Goal: Information Seeking & Learning: Learn about a topic

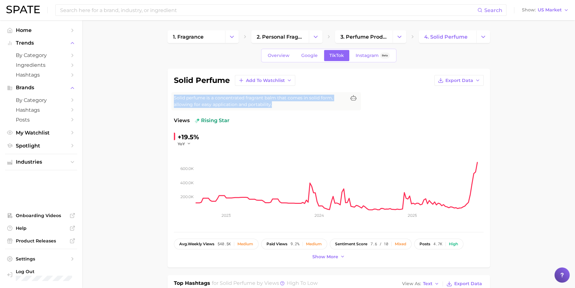
drag, startPoint x: 275, startPoint y: 105, endPoint x: 163, endPoint y: 98, distance: 112.1
copy span "Solid perfume is a concentrated fragrant balm that comes in solid form, allowin…"
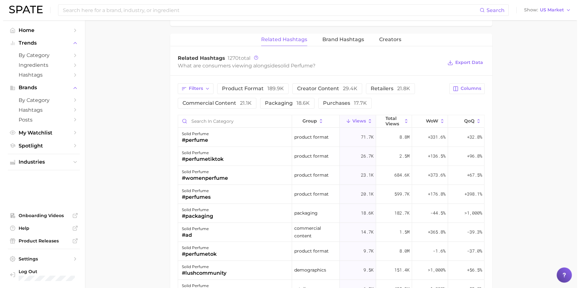
scroll to position [473, 0]
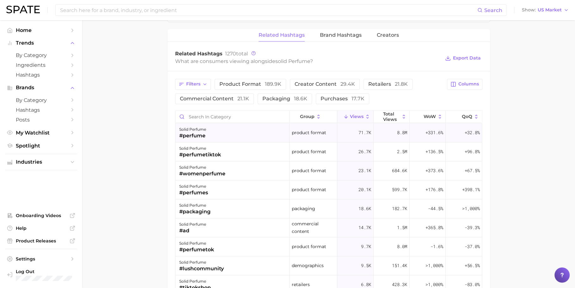
click at [209, 133] on div "solid perfume #perfume" at bounding box center [232, 132] width 114 height 19
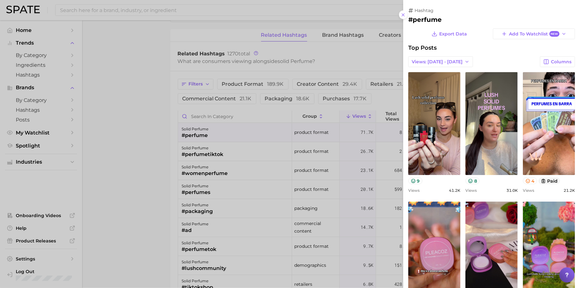
scroll to position [0, 0]
drag, startPoint x: 449, startPoint y: 20, endPoint x: 404, endPoint y: 18, distance: 44.6
click at [404, 18] on div "hashtag #perfume Export Data Add to Watchlist New Top Posts Views: Sep 7 - 14 C…" at bounding box center [492, 144] width 177 height 288
copy div "hashtag #perfume"
click at [464, 14] on div "hashtag #perfume" at bounding box center [492, 16] width 167 height 16
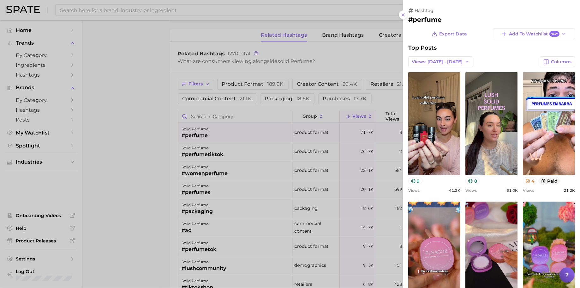
click at [258, 101] on div at bounding box center [290, 144] width 580 height 288
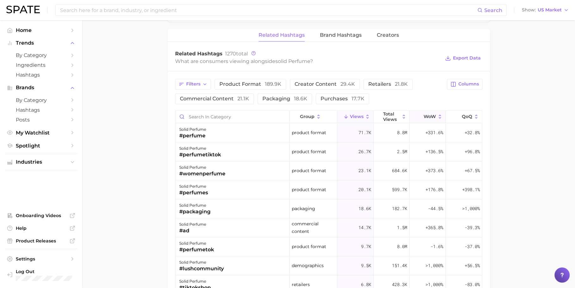
click at [417, 117] on icon at bounding box center [420, 117] width 6 height 6
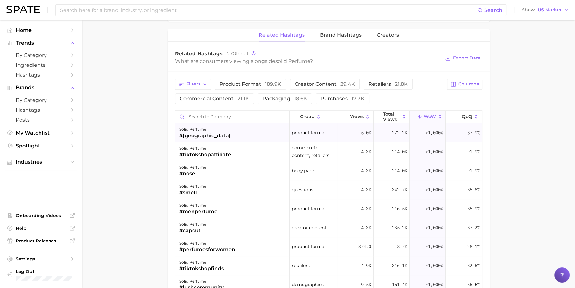
click at [204, 134] on div "#cologne" at bounding box center [205, 136] width 52 height 8
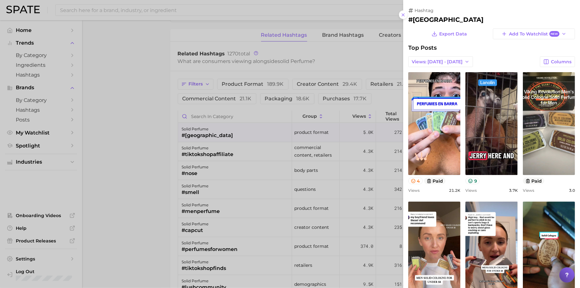
click at [153, 126] on div at bounding box center [290, 144] width 580 height 288
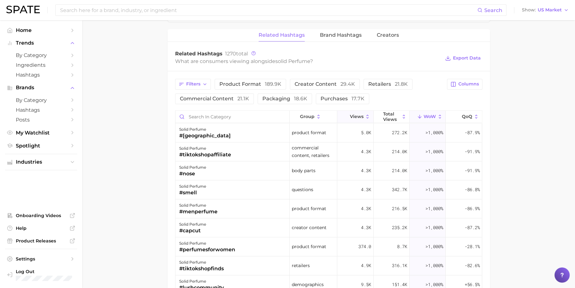
click at [356, 118] on button "Views" at bounding box center [355, 117] width 36 height 12
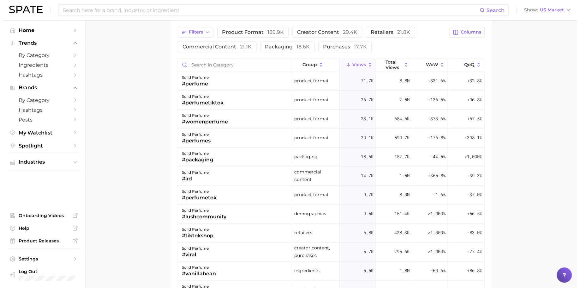
scroll to position [525, 0]
click at [201, 159] on div "#packaging" at bounding box center [194, 159] width 31 height 8
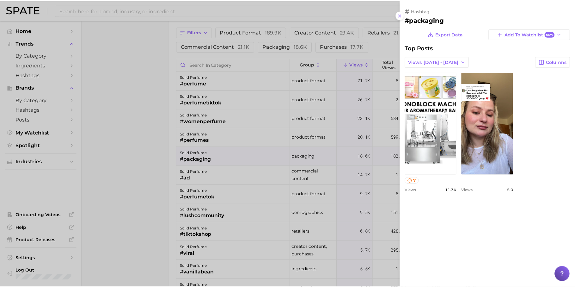
scroll to position [0, 0]
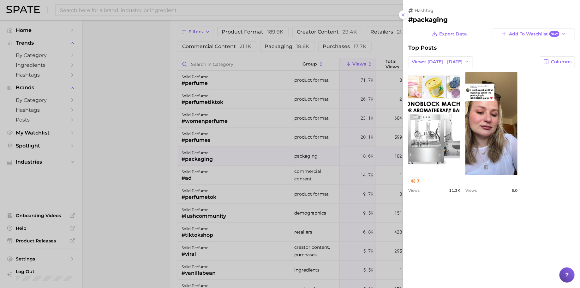
click at [331, 154] on div at bounding box center [290, 144] width 580 height 288
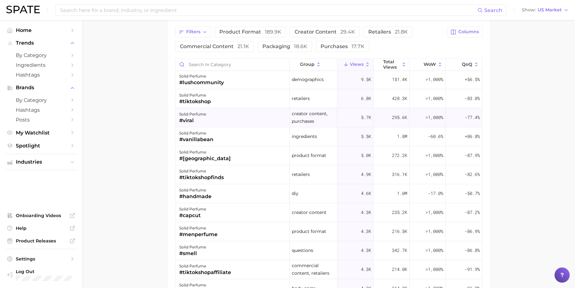
scroll to position [147, 0]
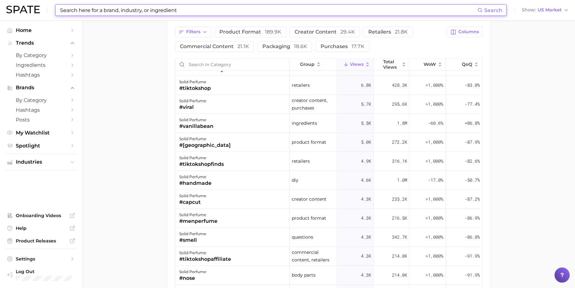
click at [171, 9] on input at bounding box center [268, 10] width 418 height 11
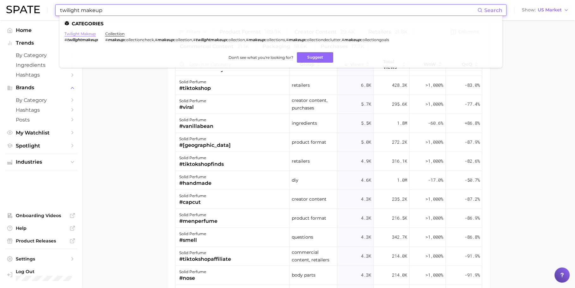
type input "twilight makeup"
click at [84, 35] on link "twilight makeup" at bounding box center [79, 33] width 31 height 5
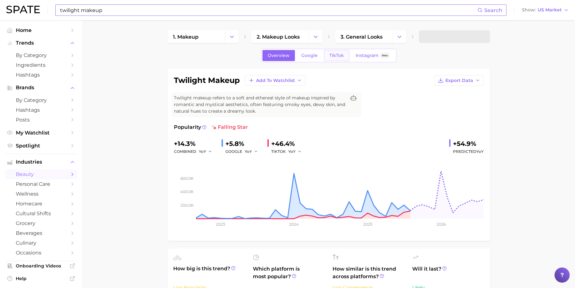
click at [336, 57] on span "TikTok" at bounding box center [336, 55] width 15 height 5
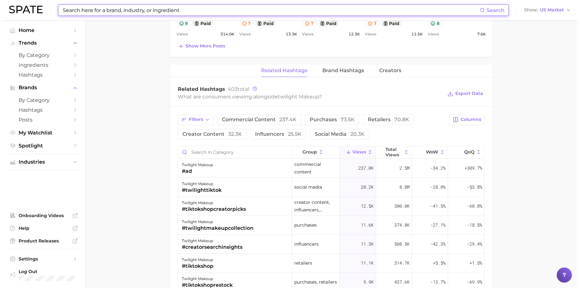
scroll to position [445, 0]
click at [428, 149] on span "WoW" at bounding box center [429, 151] width 12 height 5
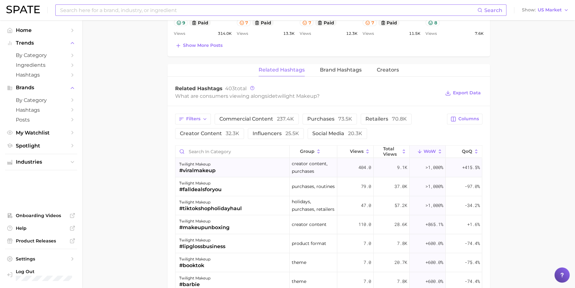
click at [210, 167] on div "#viralmakeup" at bounding box center [197, 171] width 36 height 8
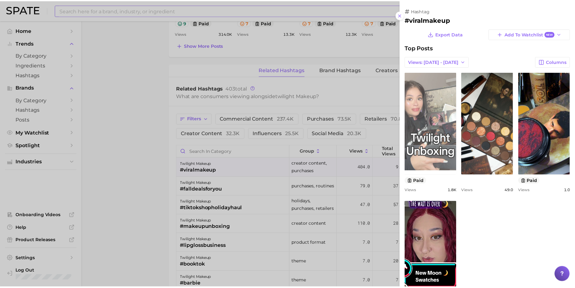
scroll to position [47, 0]
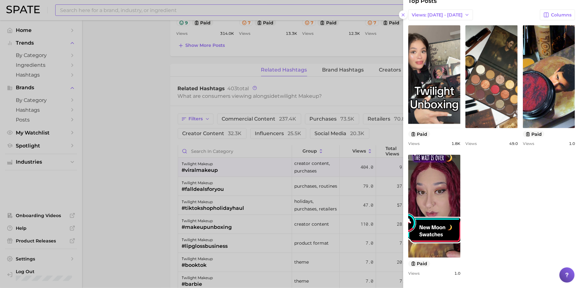
click at [148, 132] on div at bounding box center [290, 144] width 580 height 288
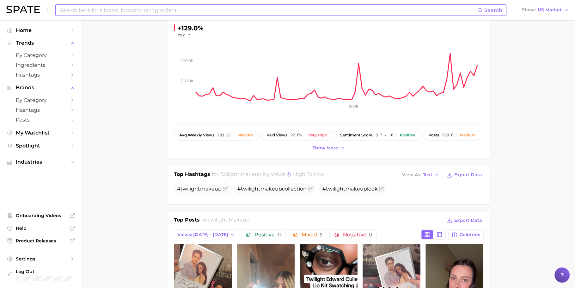
scroll to position [0, 0]
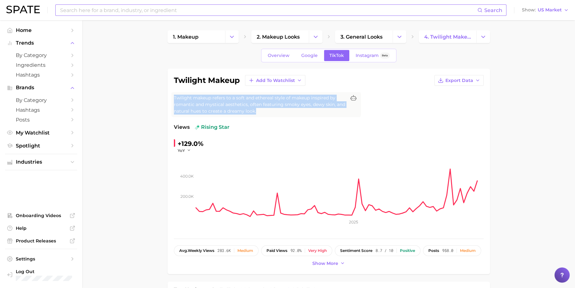
drag, startPoint x: 255, startPoint y: 112, endPoint x: 166, endPoint y: 96, distance: 91.2
copy span "Twilight makeup refers to a soft and ethereal style of makeup inspired by roman…"
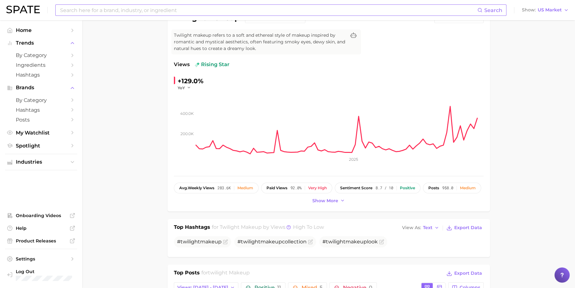
scroll to position [65, 0]
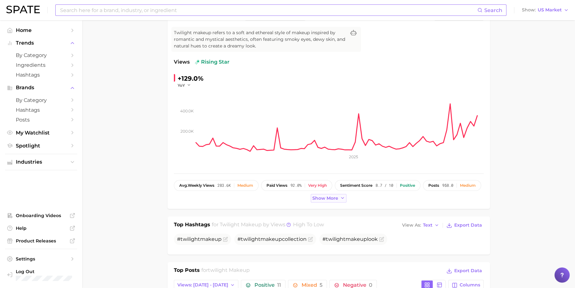
click at [334, 197] on span "Show more" at bounding box center [325, 197] width 26 height 5
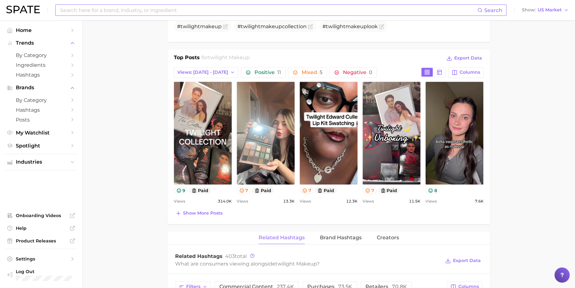
scroll to position [293, 0]
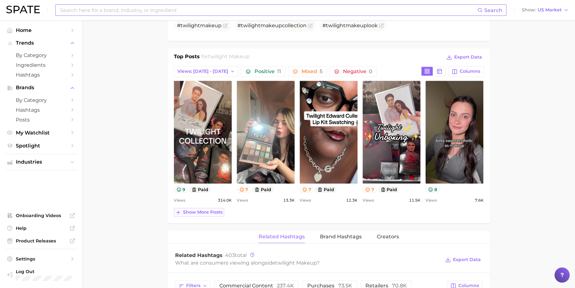
click at [193, 213] on span "Show more posts" at bounding box center [203, 211] width 40 height 5
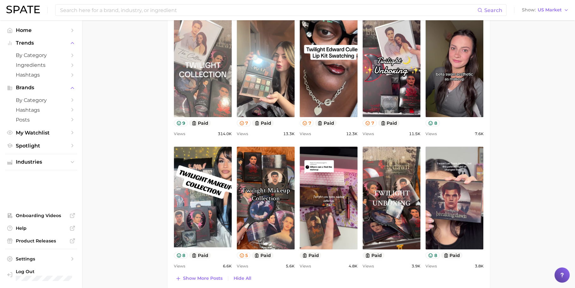
scroll to position [398, 0]
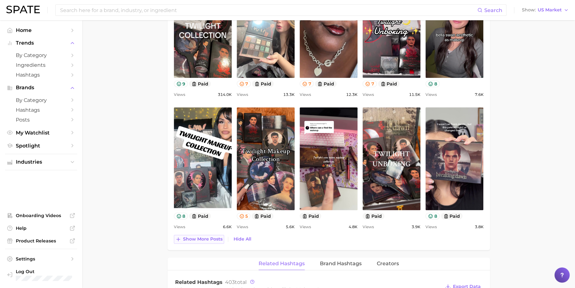
click at [203, 238] on span "Show more posts" at bounding box center [203, 238] width 40 height 5
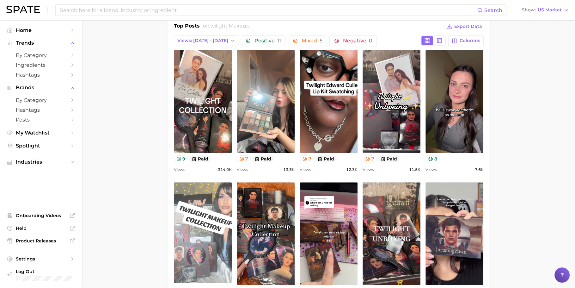
scroll to position [322, 0]
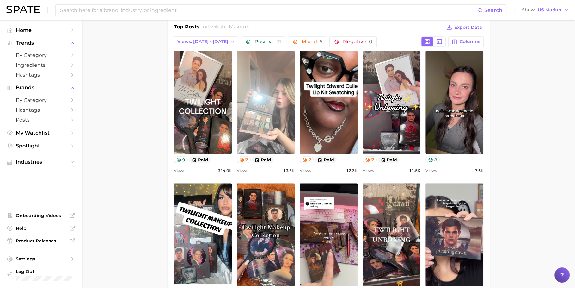
click at [257, 146] on link "view post on TikTok" at bounding box center [266, 102] width 58 height 103
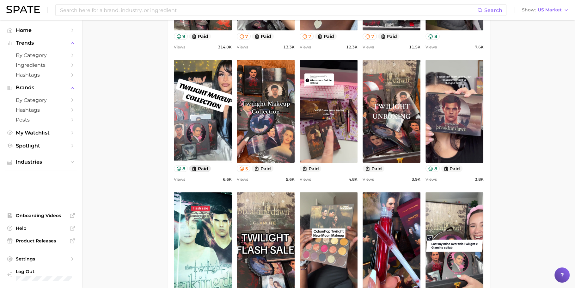
scroll to position [448, 0]
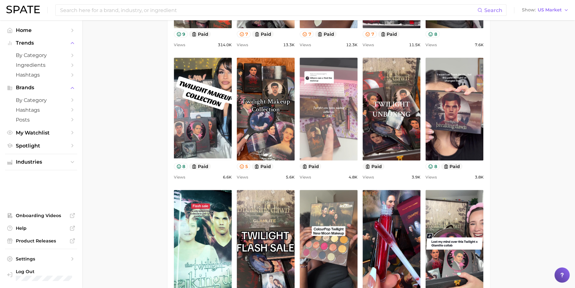
click at [327, 156] on link "view post on TikTok" at bounding box center [329, 109] width 58 height 103
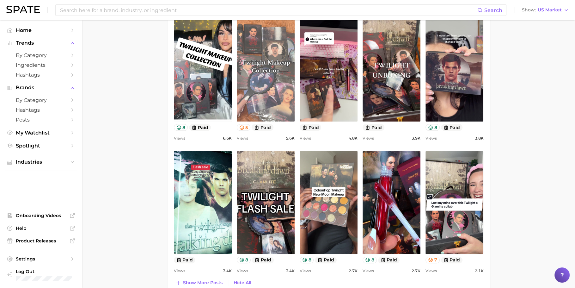
scroll to position [483, 0]
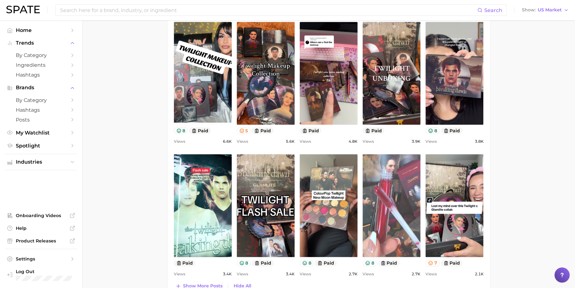
click at [372, 216] on link "view post on TikTok" at bounding box center [391, 205] width 58 height 103
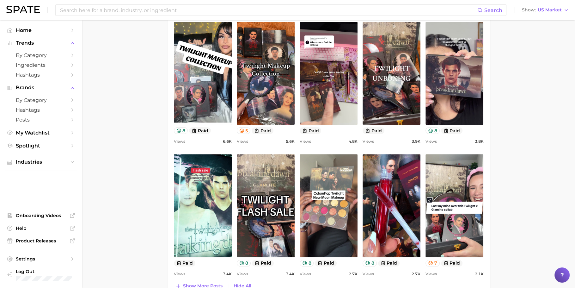
click at [169, 96] on div "Top Posts for twilight makeup Export Data Views: Sep 7 - 14 Positive 11 Mixed 5…" at bounding box center [328, 76] width 322 height 439
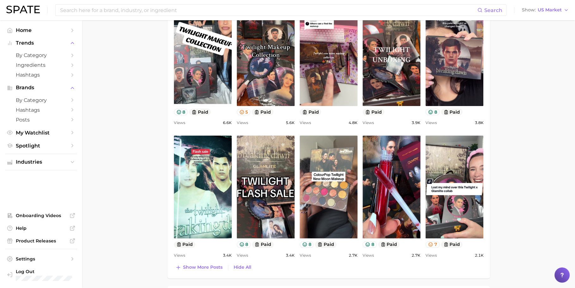
scroll to position [511, 0]
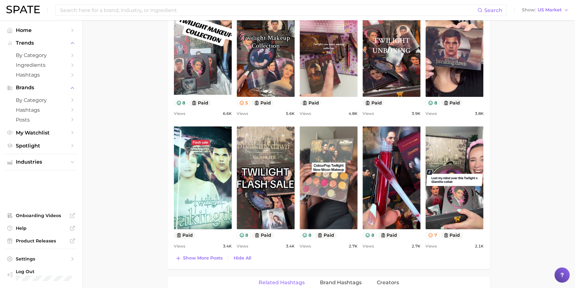
click at [515, 154] on main "1. makeup 2. makeup looks 3. general looks 4. twilight makeup Overview Google T…" at bounding box center [328, 96] width 493 height 1175
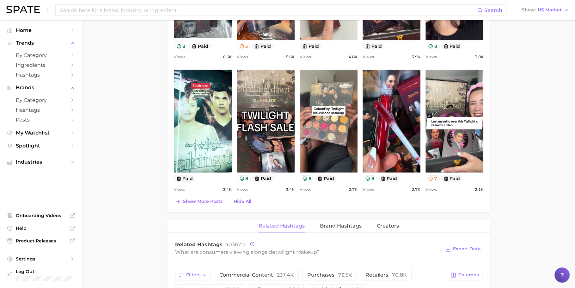
scroll to position [570, 0]
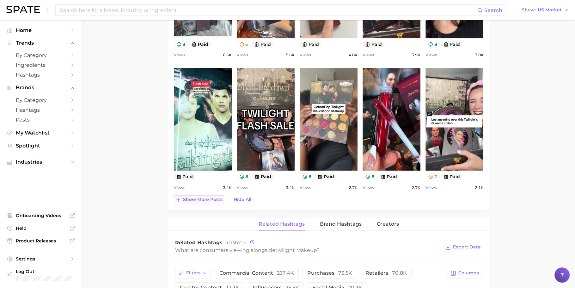
click at [184, 199] on span "Show more posts" at bounding box center [203, 199] width 40 height 5
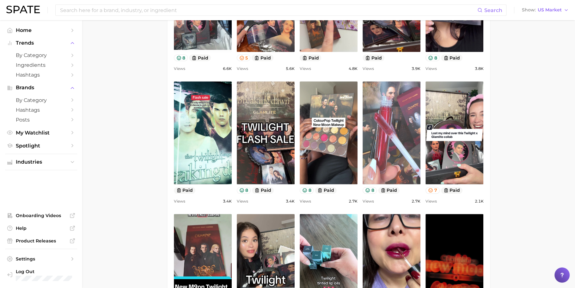
scroll to position [556, 0]
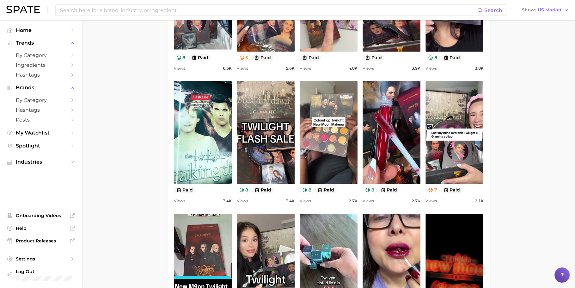
click at [540, 135] on main "1. makeup 2. makeup looks 3. general looks 4. twilight makeup Overview Google T…" at bounding box center [328, 117] width 493 height 1307
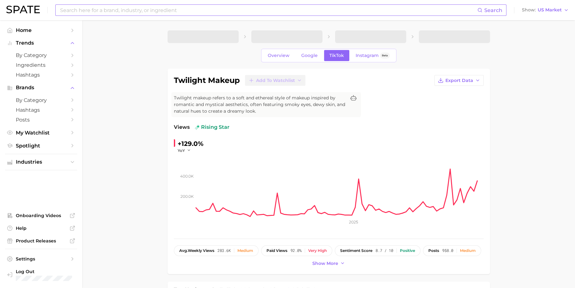
click at [247, 15] on input at bounding box center [268, 10] width 418 height 11
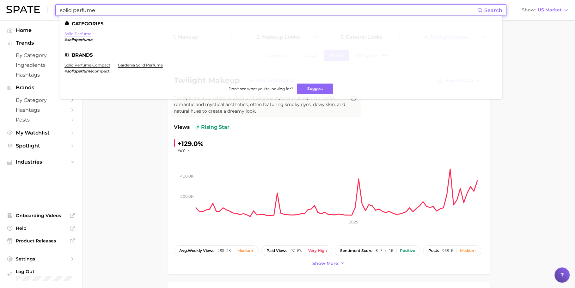
type input "solid perfume"
click at [69, 35] on link "solid perfume" at bounding box center [77, 33] width 27 height 5
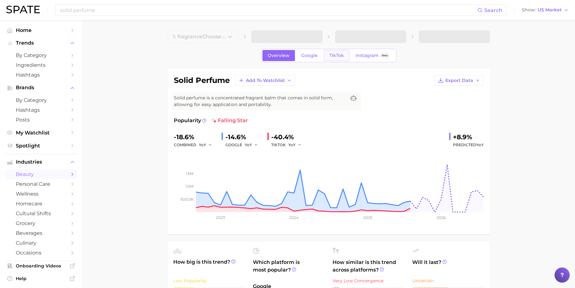
click at [334, 60] on link "TikTok" at bounding box center [336, 55] width 25 height 11
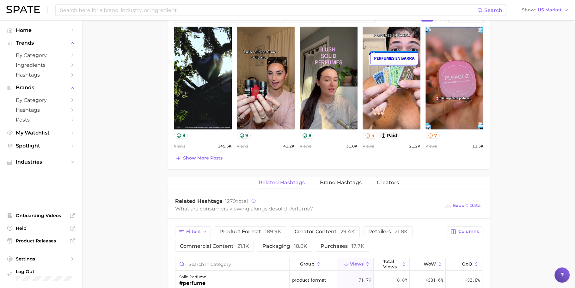
click at [198, 163] on div "Top Posts for solid perfume Export Data Views: Sep 7 - 14 Positive 11 Mixed 6 N…" at bounding box center [328, 81] width 322 height 174
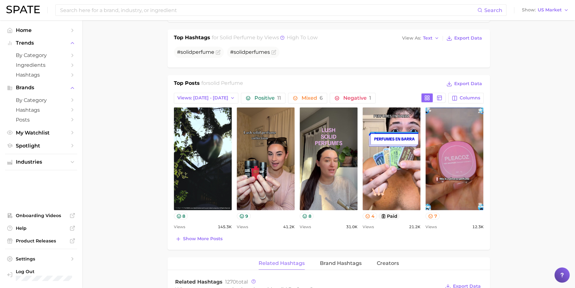
scroll to position [292, 0]
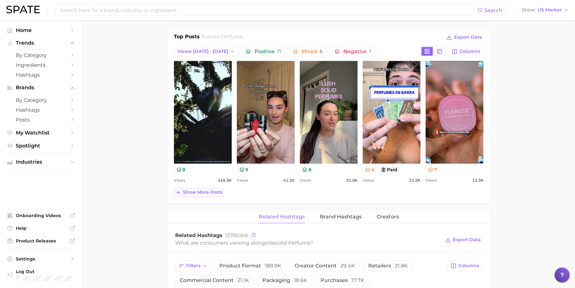
click at [206, 188] on button "Show more posts" at bounding box center [199, 192] width 50 height 9
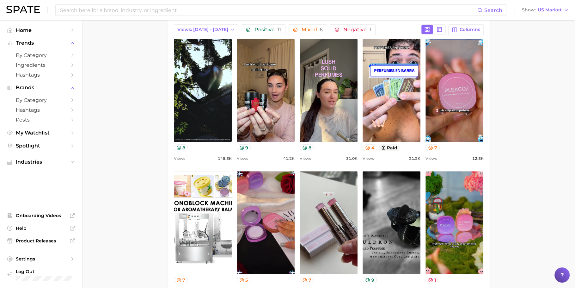
scroll to position [349, 0]
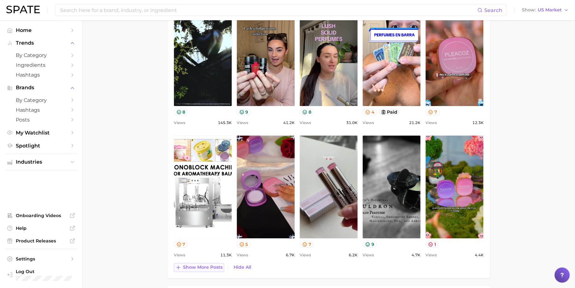
click at [207, 267] on span "Show more posts" at bounding box center [203, 266] width 40 height 5
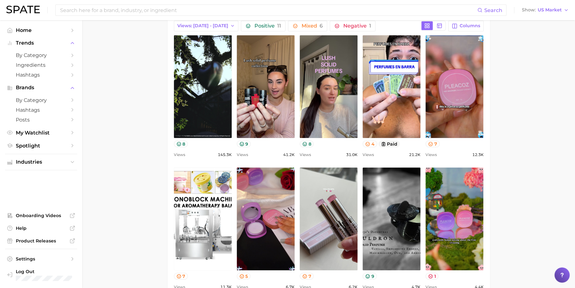
scroll to position [311, 0]
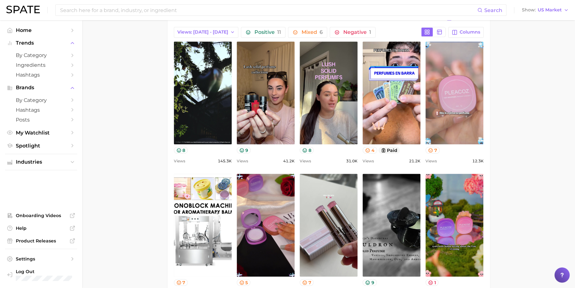
click at [477, 106] on link "view post on TikTok" at bounding box center [454, 92] width 58 height 103
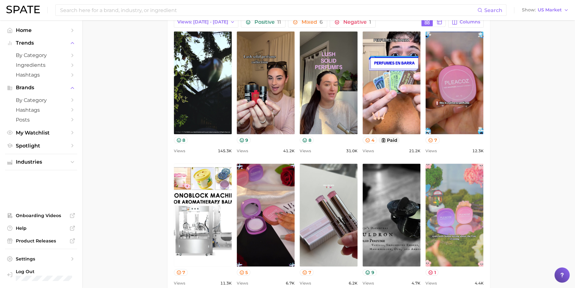
scroll to position [322, 0]
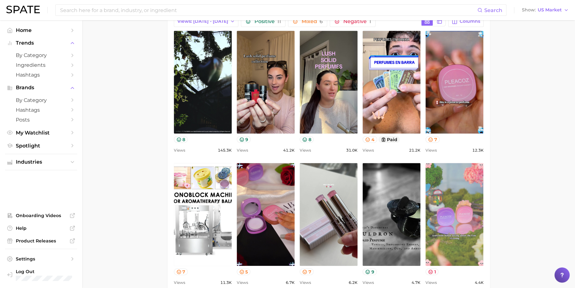
click at [459, 203] on link "view post on TikTok" at bounding box center [454, 214] width 58 height 103
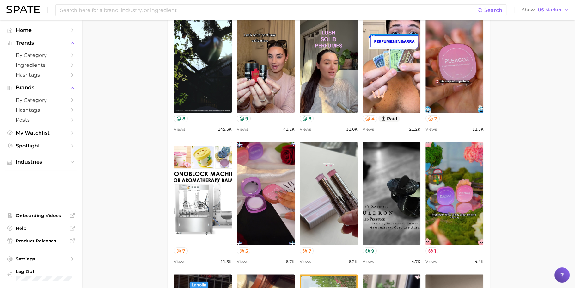
scroll to position [391, 0]
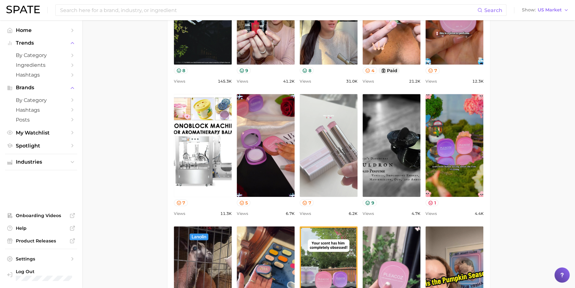
click at [343, 167] on link "view post on TikTok" at bounding box center [329, 145] width 58 height 103
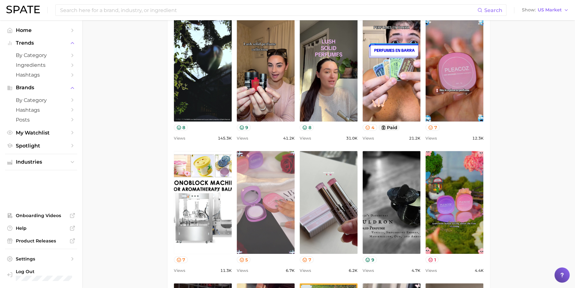
scroll to position [495, 0]
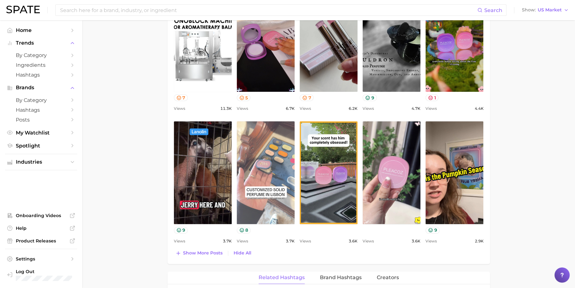
click at [274, 176] on link "view post on TikTok" at bounding box center [266, 172] width 58 height 103
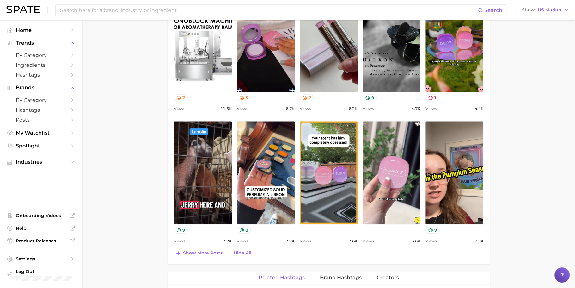
click at [153, 138] on main "1. fragrance 2. personal fragrance 3. perfume products 4. solid perfume Overvie…" at bounding box center [328, 102] width 493 height 1154
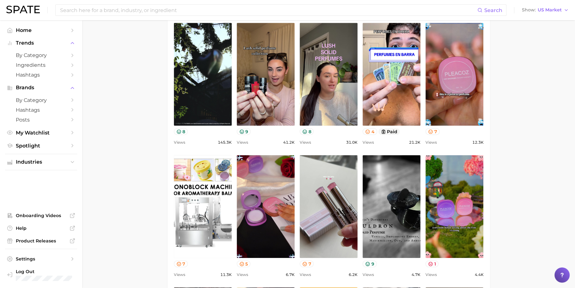
scroll to position [322, 0]
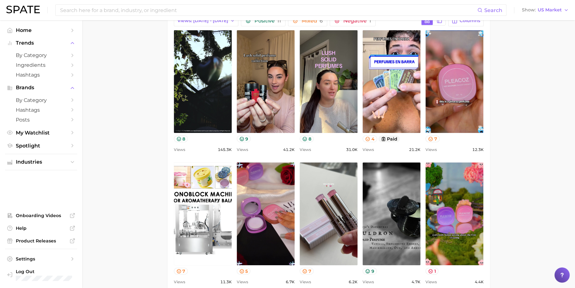
click at [136, 117] on main "1. fragrance 2. personal fragrance 3. perfume products 4. solid perfume Overvie…" at bounding box center [328, 275] width 493 height 1154
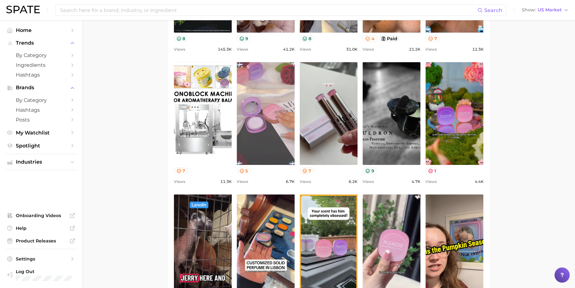
scroll to position [428, 0]
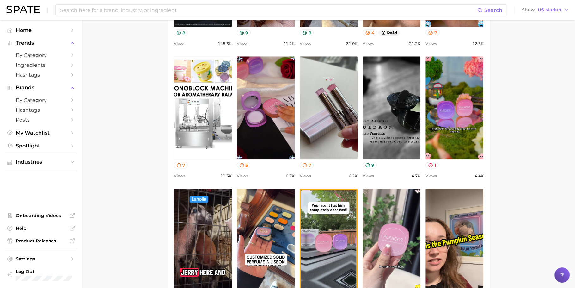
click at [139, 120] on main "1. fragrance 2. personal fragrance 3. perfume products 4. solid perfume Overvie…" at bounding box center [328, 169] width 493 height 1154
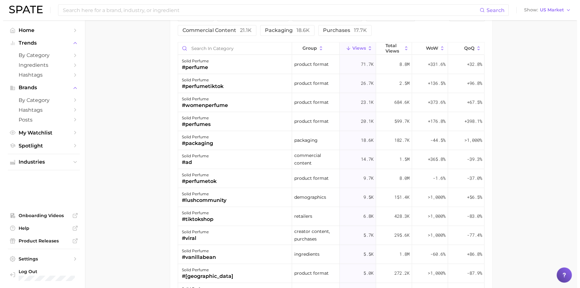
scroll to position [762, 0]
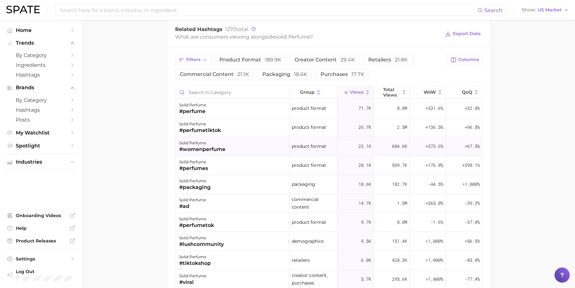
click at [247, 146] on div "solid perfume #womenperfume" at bounding box center [232, 146] width 114 height 19
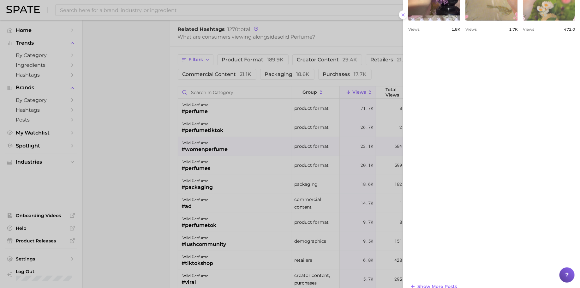
scroll to position [423, 0]
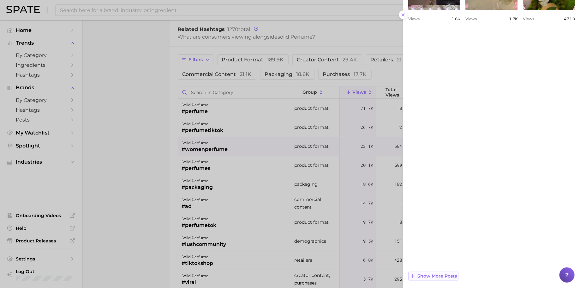
click at [453, 274] on span "Show more posts" at bounding box center [438, 275] width 40 height 5
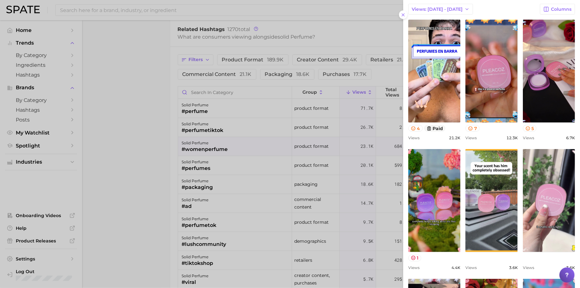
scroll to position [0, 0]
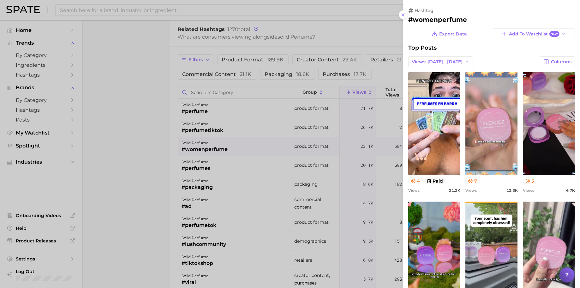
click at [518, 154] on link "view post on TikTok" at bounding box center [492, 123] width 52 height 103
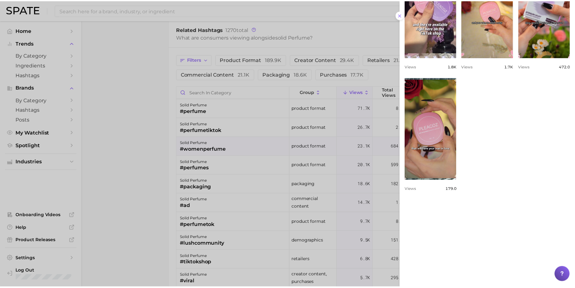
scroll to position [423, 0]
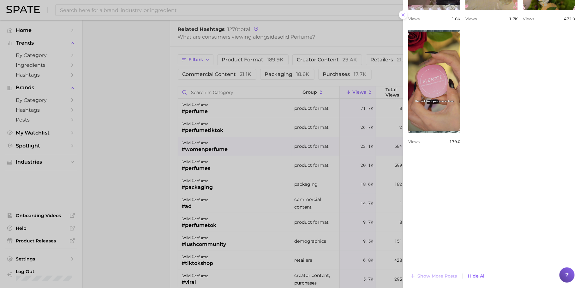
click at [147, 149] on div at bounding box center [290, 144] width 580 height 288
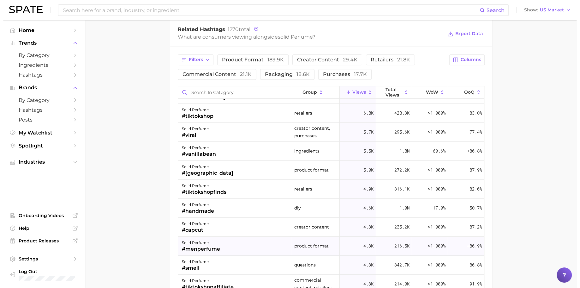
scroll to position [149, 0]
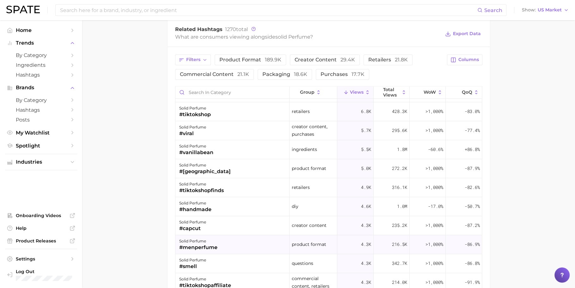
click at [270, 241] on div "solid perfume #menperfume" at bounding box center [232, 244] width 114 height 19
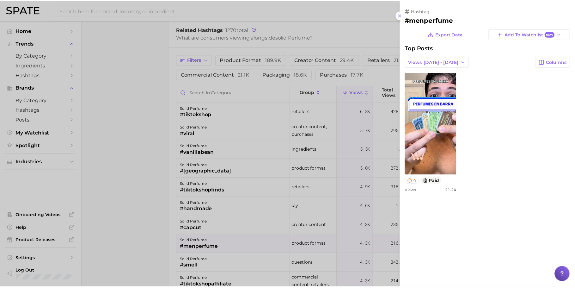
scroll to position [0, 0]
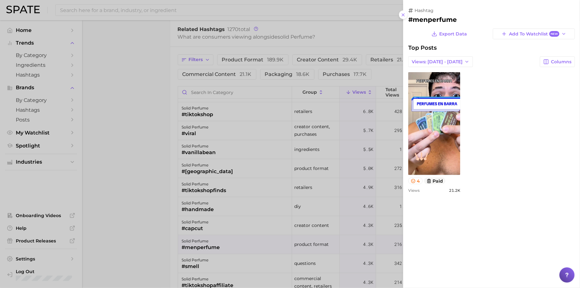
click at [265, 200] on div at bounding box center [290, 144] width 580 height 288
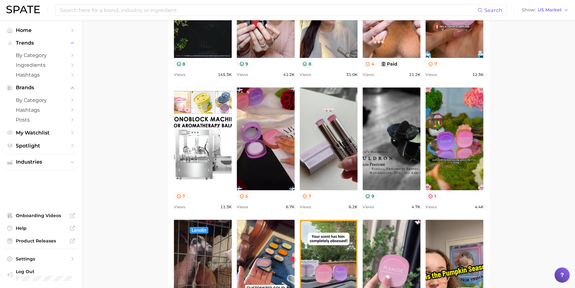
scroll to position [132, 0]
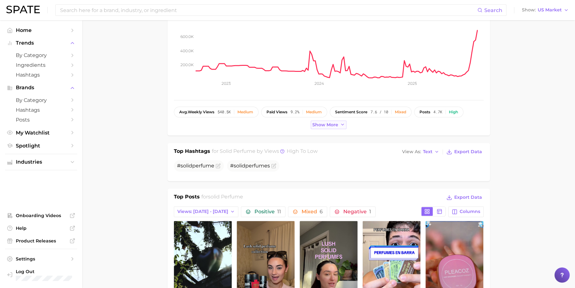
click at [319, 120] on button "Show more" at bounding box center [329, 124] width 36 height 9
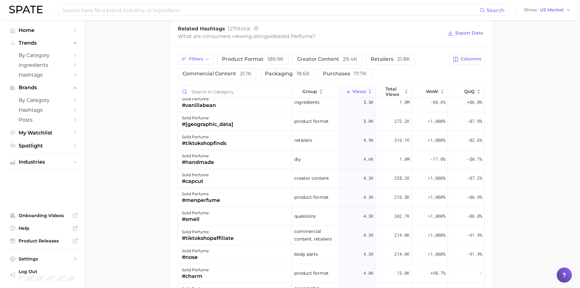
scroll to position [198, 0]
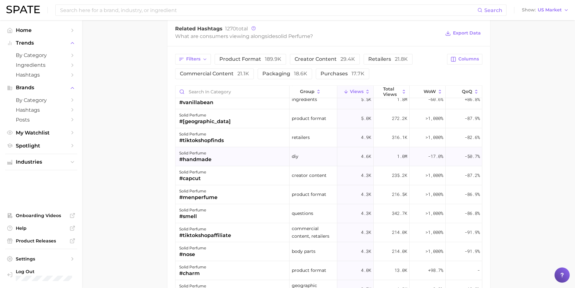
click at [214, 157] on div "solid perfume #handmade" at bounding box center [232, 156] width 114 height 19
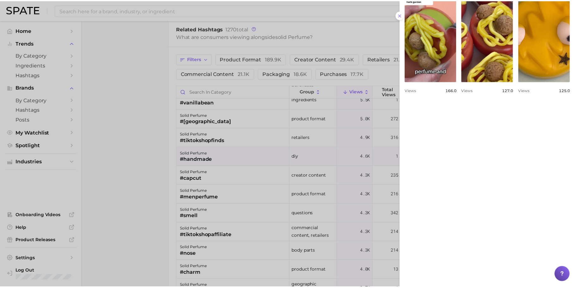
scroll to position [410, 0]
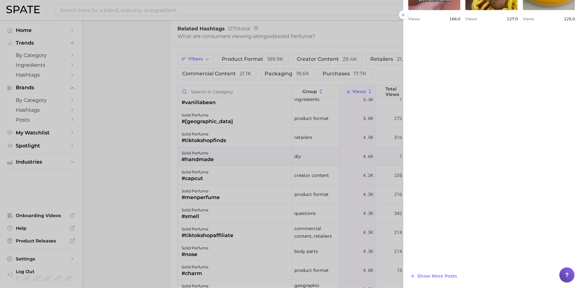
click at [309, 177] on div at bounding box center [290, 144] width 580 height 288
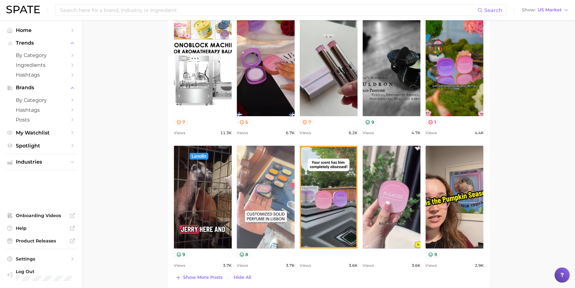
scroll to position [554, 0]
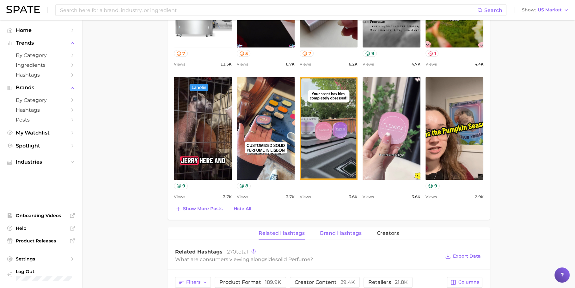
click at [355, 234] on span "Brand Hashtags" at bounding box center [341, 233] width 42 height 6
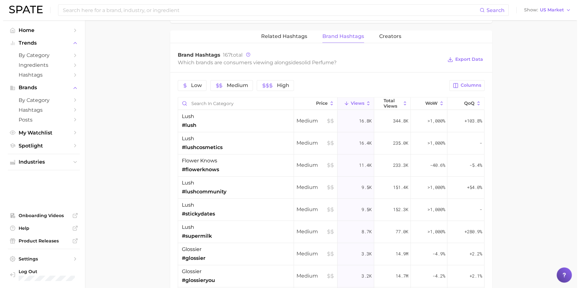
scroll to position [778, 0]
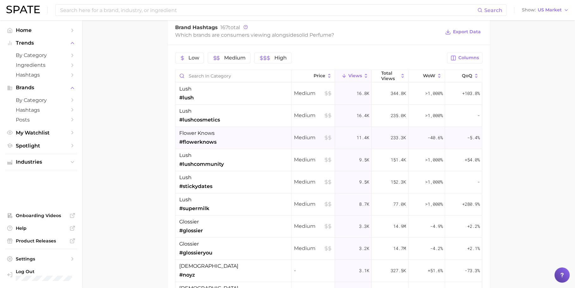
click at [230, 130] on div "flower knows #flowerknows" at bounding box center [233, 138] width 116 height 22
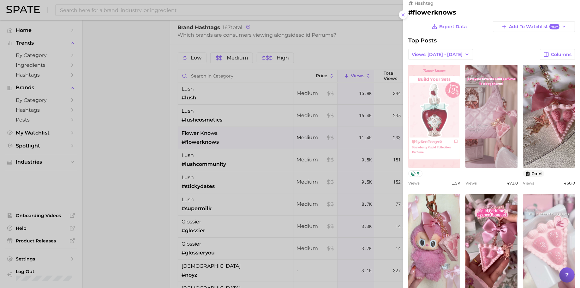
scroll to position [0, 0]
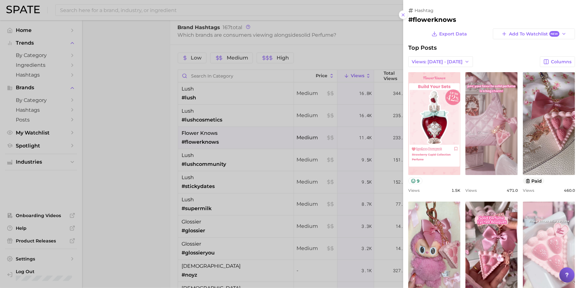
click at [191, 181] on div at bounding box center [290, 144] width 580 height 288
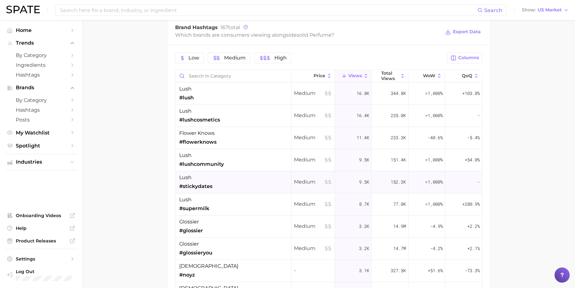
click at [220, 179] on div "lush #stickydates" at bounding box center [233, 182] width 116 height 22
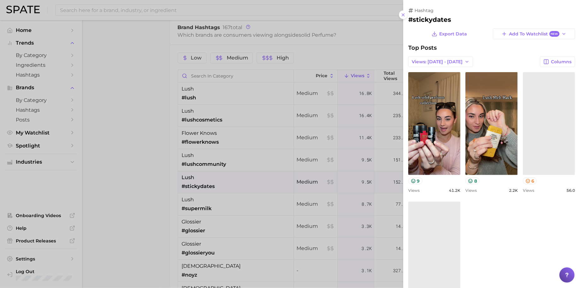
click at [236, 179] on div at bounding box center [290, 144] width 580 height 288
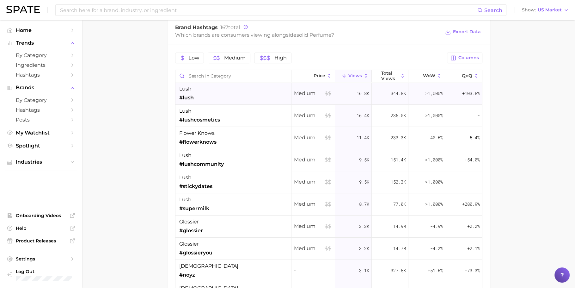
click at [226, 85] on div "lush #lush" at bounding box center [233, 93] width 116 height 22
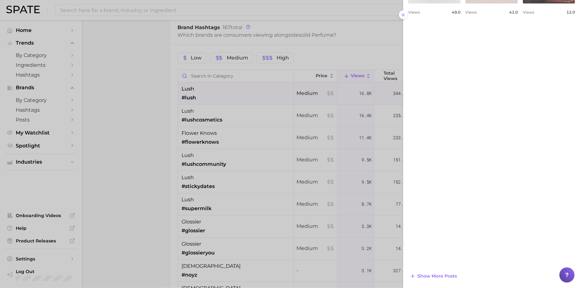
scroll to position [41, 0]
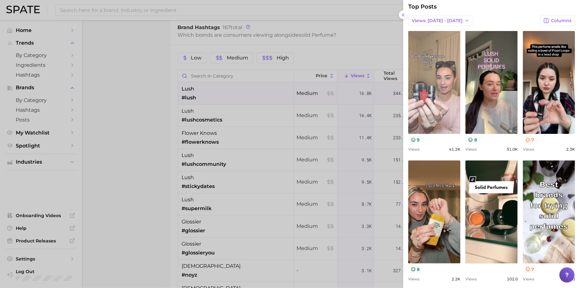
click at [460, 78] on link "view post on TikTok" at bounding box center [435, 82] width 52 height 103
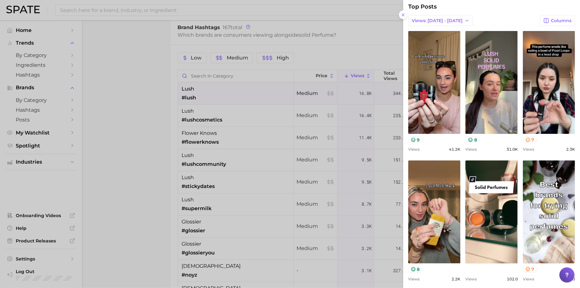
click at [151, 88] on div at bounding box center [290, 144] width 580 height 288
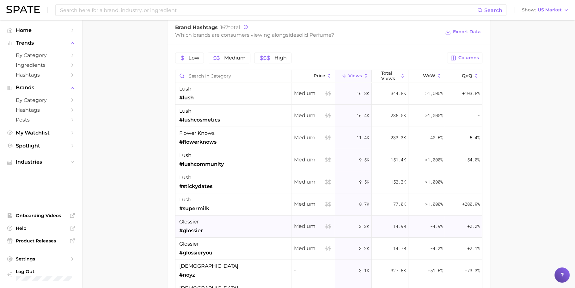
click at [241, 221] on div "glossier #glossier" at bounding box center [233, 226] width 116 height 22
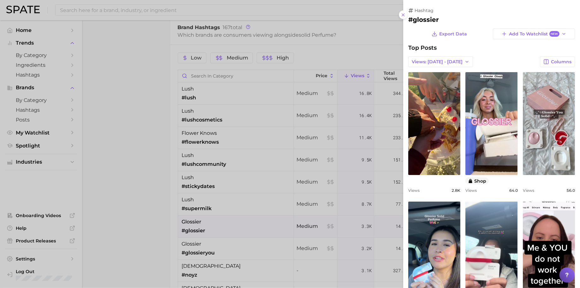
scroll to position [0, 0]
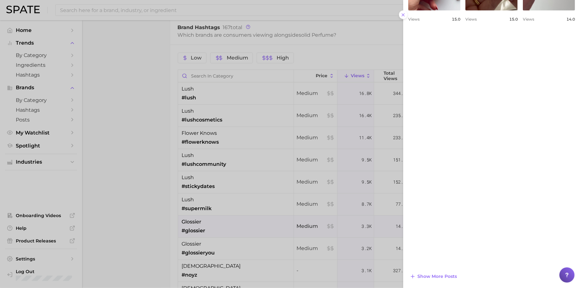
click at [120, 210] on div at bounding box center [290, 144] width 580 height 288
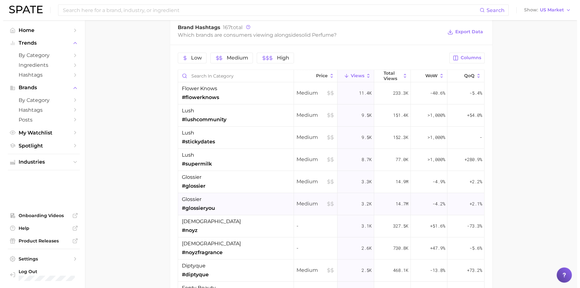
scroll to position [46, 0]
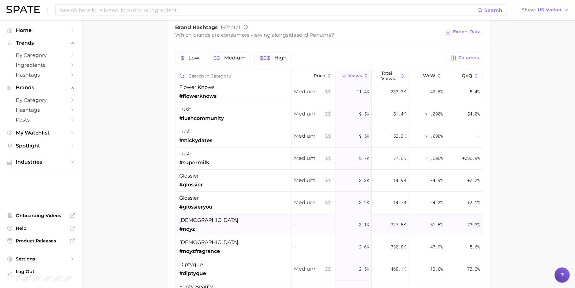
click at [228, 222] on div "noyz #noyz" at bounding box center [233, 225] width 116 height 22
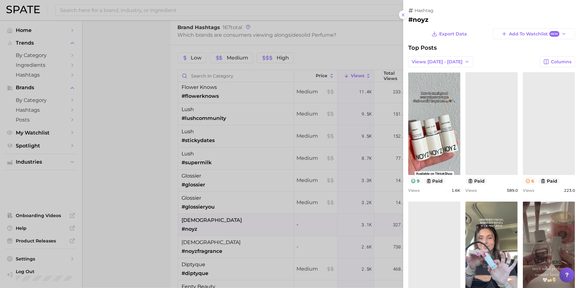
scroll to position [0, 0]
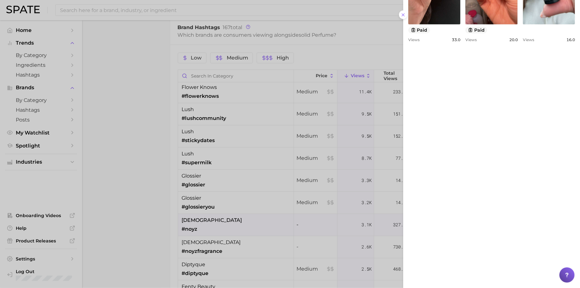
click at [267, 240] on div at bounding box center [290, 144] width 580 height 288
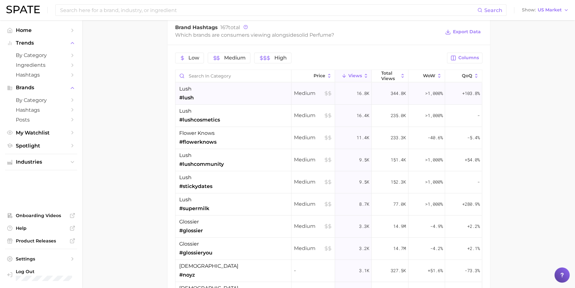
click at [246, 94] on div "lush #lush" at bounding box center [233, 93] width 116 height 22
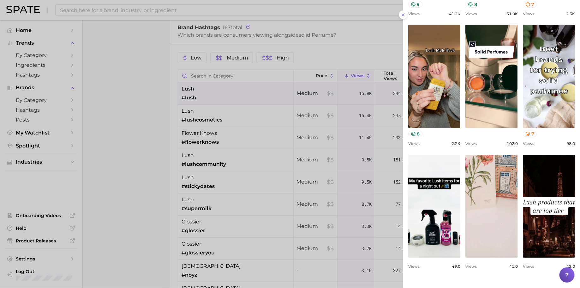
click at [243, 105] on div at bounding box center [290, 144] width 580 height 288
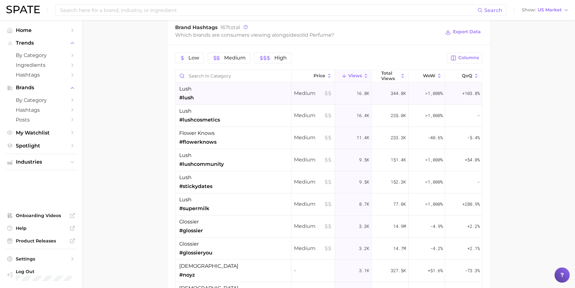
click at [220, 92] on div "lush #lush" at bounding box center [233, 93] width 116 height 22
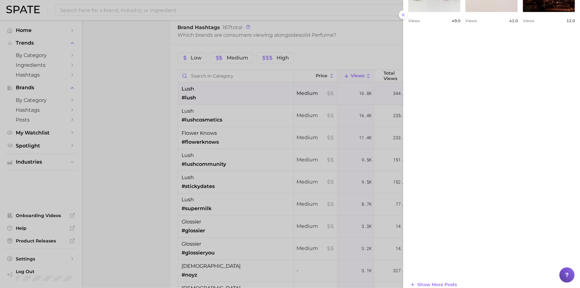
scroll to position [169, 0]
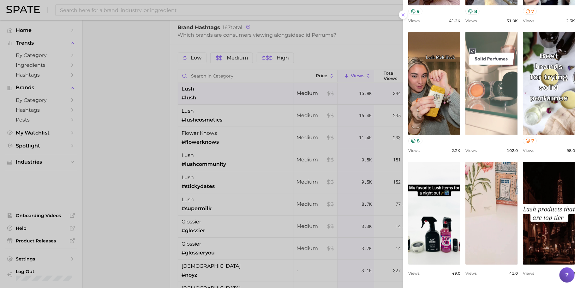
click at [466, 135] on link "view post on TikTok" at bounding box center [492, 83] width 52 height 103
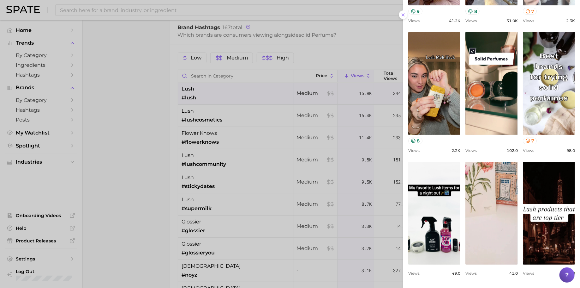
click at [260, 166] on div at bounding box center [290, 144] width 580 height 288
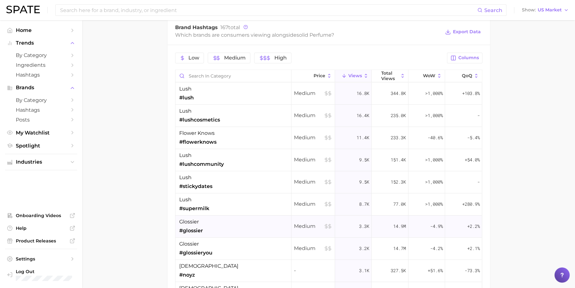
click at [217, 227] on div "glossier #glossier" at bounding box center [233, 226] width 116 height 22
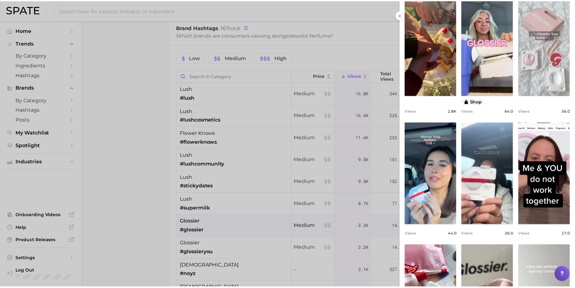
scroll to position [0, 0]
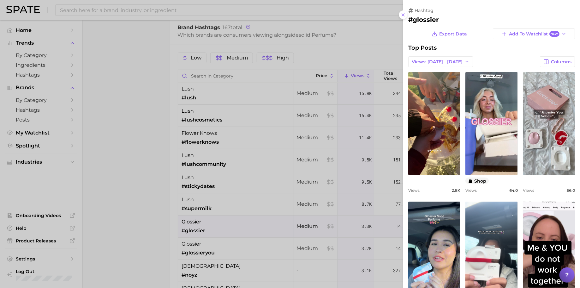
click at [195, 9] on div at bounding box center [290, 144] width 580 height 288
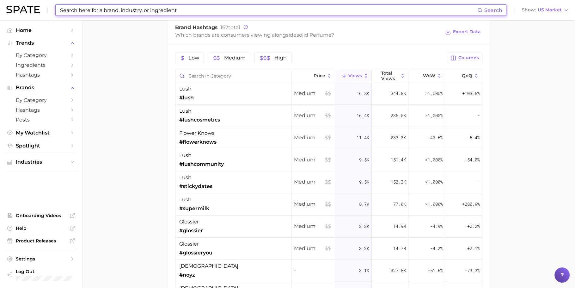
click at [195, 9] on input at bounding box center [268, 10] width 418 height 11
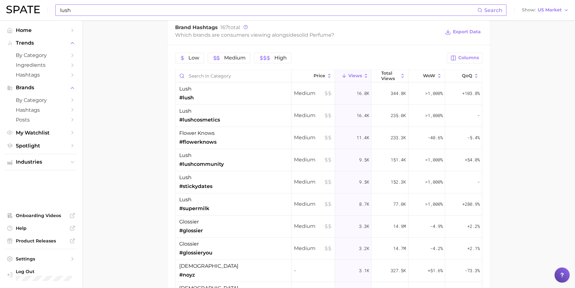
click at [172, 8] on input "lush" at bounding box center [268, 10] width 418 height 11
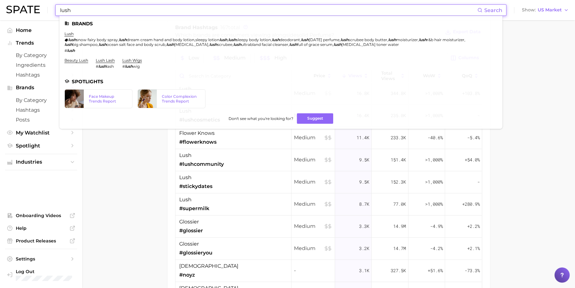
click at [172, 8] on input "lush" at bounding box center [268, 10] width 418 height 11
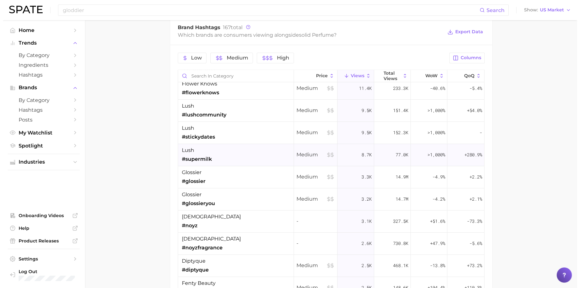
scroll to position [57, 0]
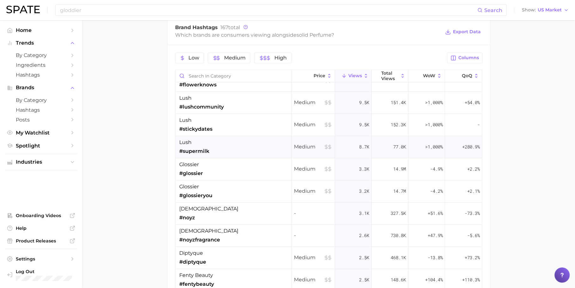
click at [224, 208] on div "noyz #noyz" at bounding box center [233, 213] width 116 height 22
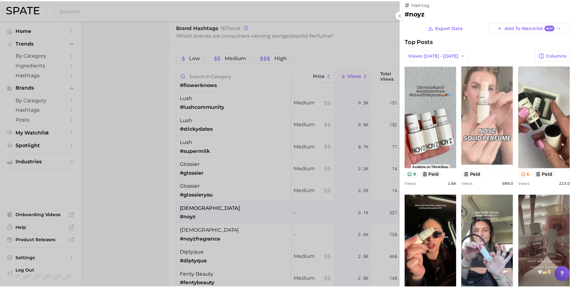
scroll to position [0, 0]
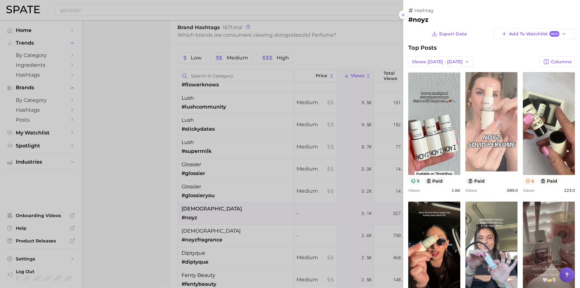
click at [518, 144] on link "view post on TikTok" at bounding box center [492, 123] width 52 height 103
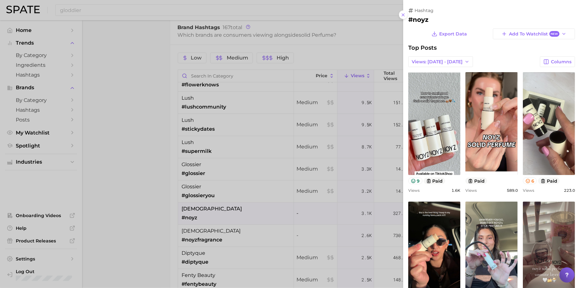
click at [193, 11] on div at bounding box center [290, 144] width 580 height 288
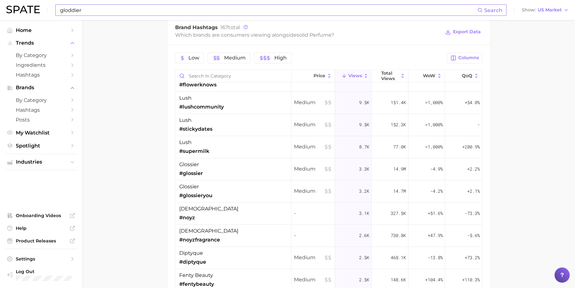
click at [200, 10] on input "gloddier" at bounding box center [268, 10] width 418 height 11
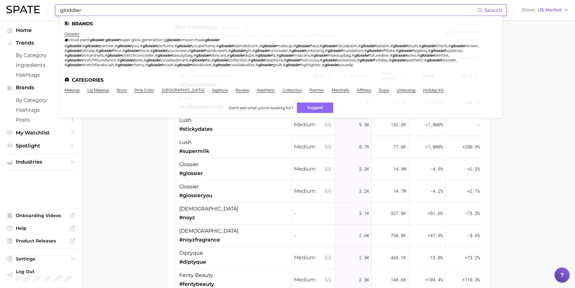
click at [200, 10] on input "gloddier" at bounding box center [268, 10] width 418 height 11
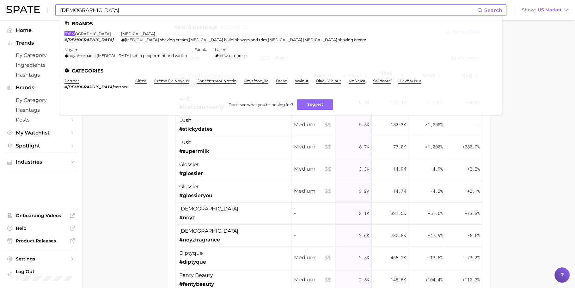
click at [162, 7] on input "noyz" at bounding box center [268, 10] width 418 height 11
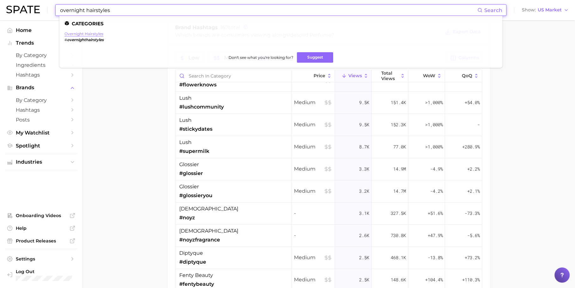
type input "overnight hairstyles"
click at [94, 35] on link "overnight hairstyles" at bounding box center [83, 33] width 39 height 5
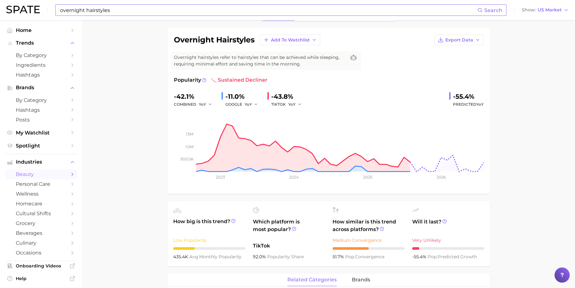
scroll to position [32, 0]
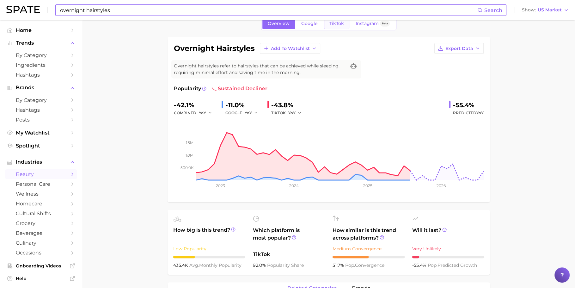
click at [344, 26] on link "TikTok" at bounding box center [336, 23] width 25 height 11
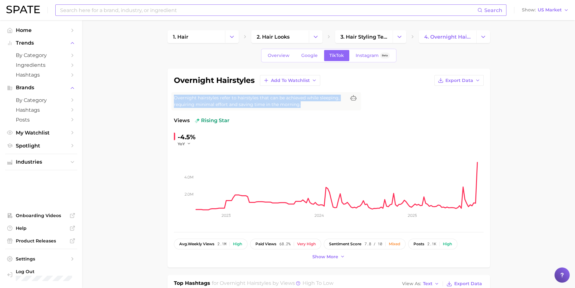
drag, startPoint x: 307, startPoint y: 103, endPoint x: 154, endPoint y: 97, distance: 152.7
copy span "Overnight hairstyles refer to hairstyles that can be achieved while sleeping, r…"
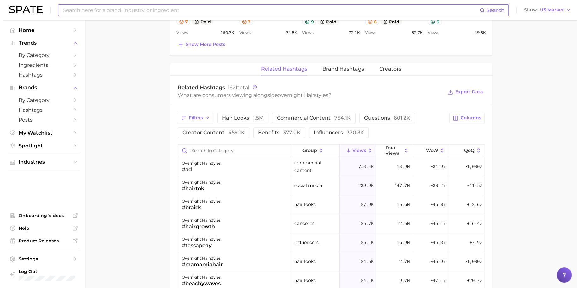
scroll to position [460, 0]
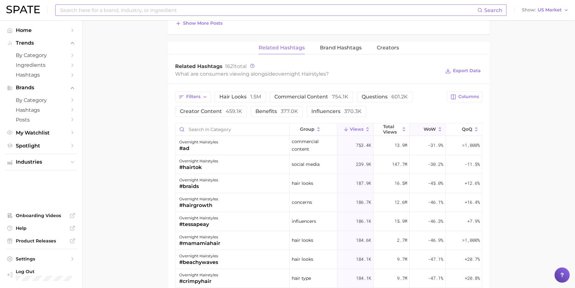
click at [423, 123] on button "WoW" at bounding box center [428, 129] width 36 height 12
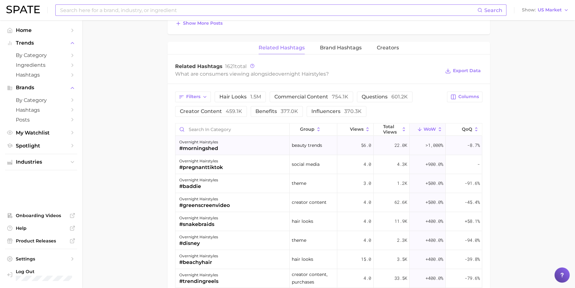
click at [228, 144] on div "overnight hairstyles #morningshed" at bounding box center [232, 145] width 114 height 19
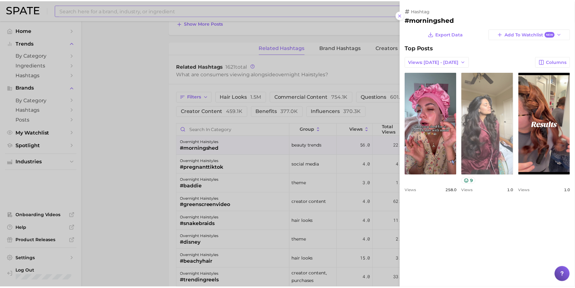
scroll to position [0, 0]
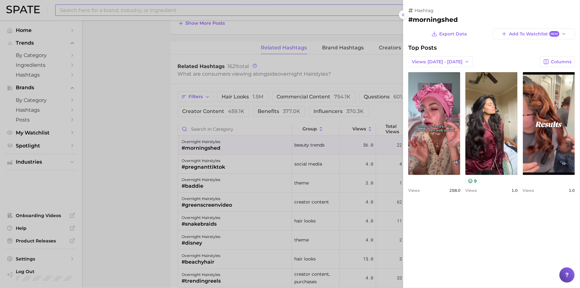
click at [154, 114] on div at bounding box center [290, 144] width 580 height 288
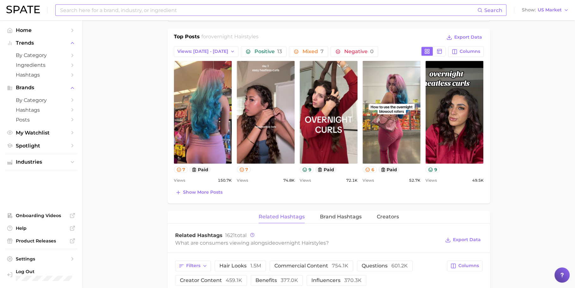
scroll to position [346, 0]
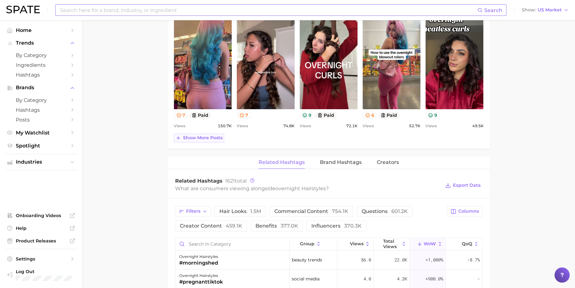
click at [205, 138] on span "Show more posts" at bounding box center [203, 137] width 40 height 5
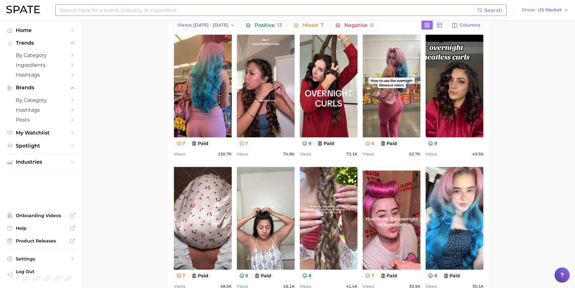
scroll to position [313, 0]
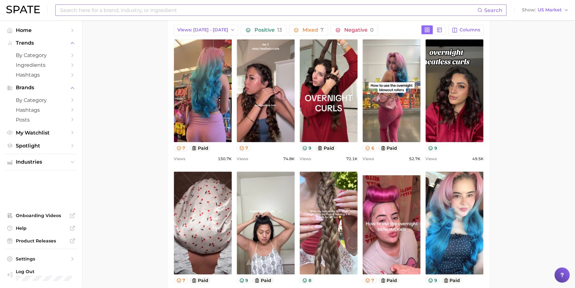
click at [521, 72] on main "1. hair 2. hair looks 3. hair styling techniques 4. overnight hairstyles Overvi…" at bounding box center [328, 218] width 493 height 1022
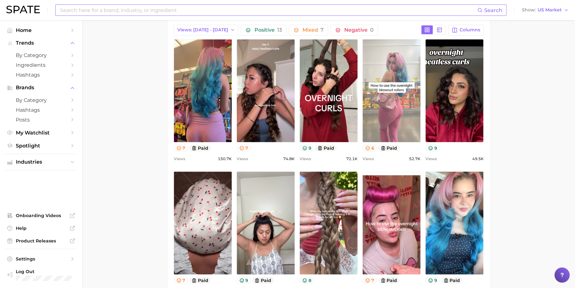
click at [399, 80] on link "view post on TikTok" at bounding box center [391, 90] width 58 height 103
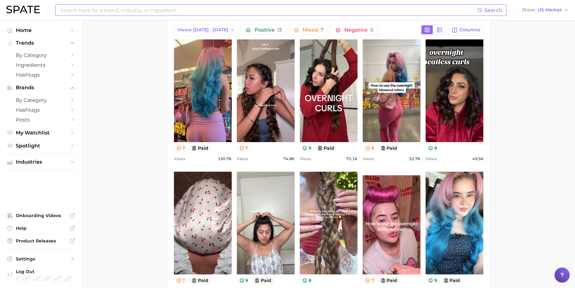
click at [559, 99] on main "1. hair 2. hair looks 3. hair styling techniques 4. overnight hairstyles Overvi…" at bounding box center [328, 218] width 493 height 1022
click at [522, 85] on main "1. hair 2. hair looks 3. hair styling techniques 4. overnight hairstyles Overvi…" at bounding box center [328, 218] width 493 height 1022
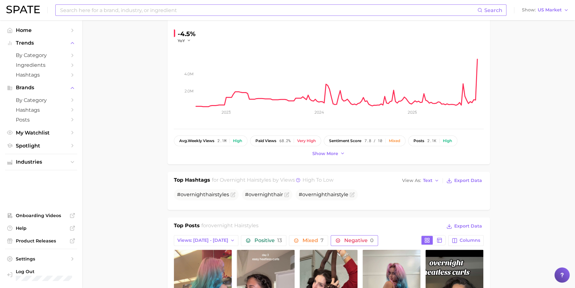
scroll to position [135, 0]
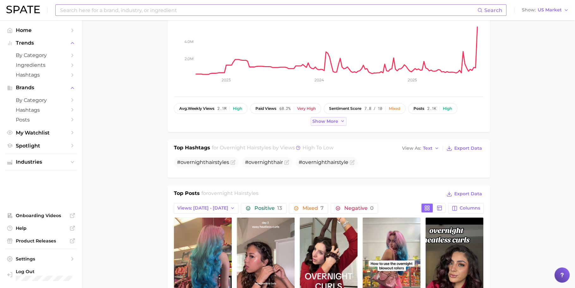
click at [336, 119] on span "Show more" at bounding box center [325, 121] width 26 height 5
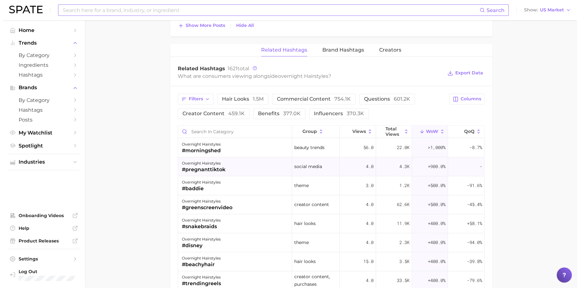
scroll to position [608, 0]
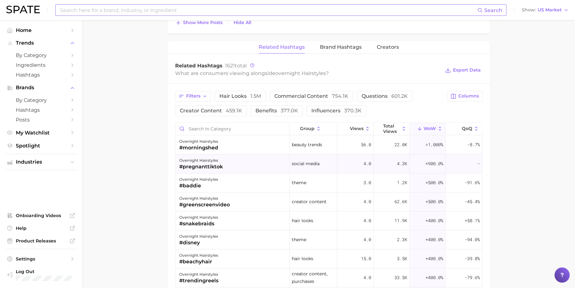
click at [237, 154] on div "overnight hairstyles #pregnanttiktok" at bounding box center [232, 163] width 114 height 19
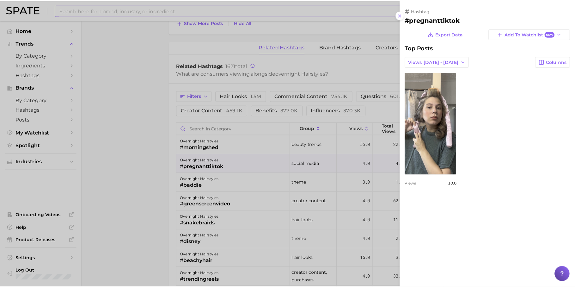
scroll to position [0, 0]
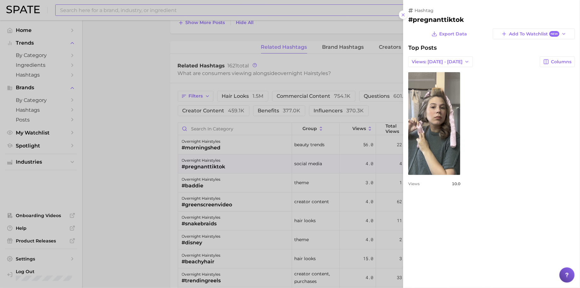
click at [298, 179] on div at bounding box center [290, 144] width 580 height 288
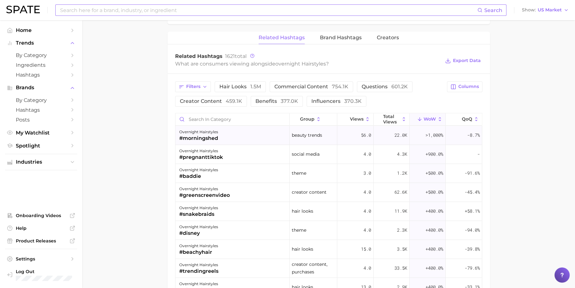
scroll to position [620, 0]
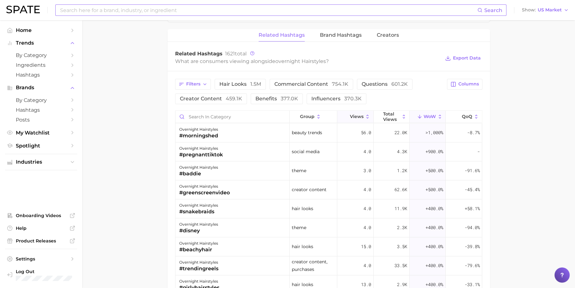
click at [343, 114] on icon at bounding box center [346, 117] width 6 height 6
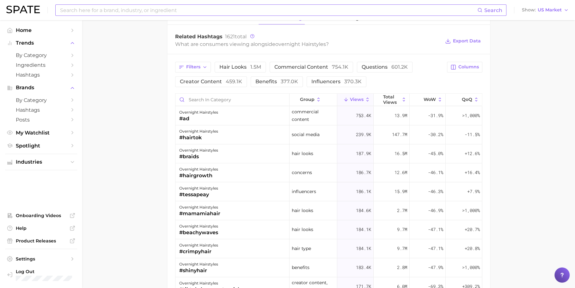
scroll to position [641, 0]
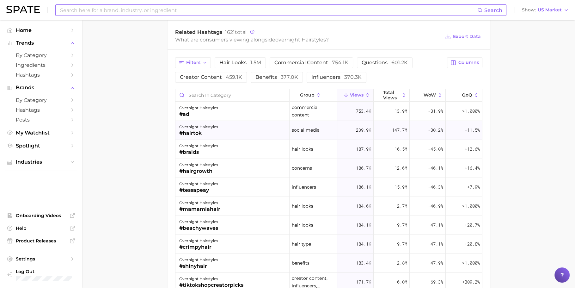
click at [221, 127] on div "overnight hairstyles #hairtok" at bounding box center [232, 130] width 114 height 19
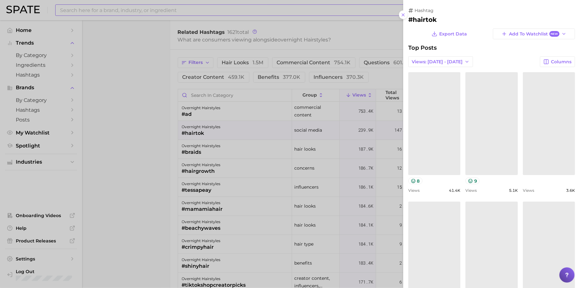
click at [221, 154] on div at bounding box center [290, 144] width 580 height 288
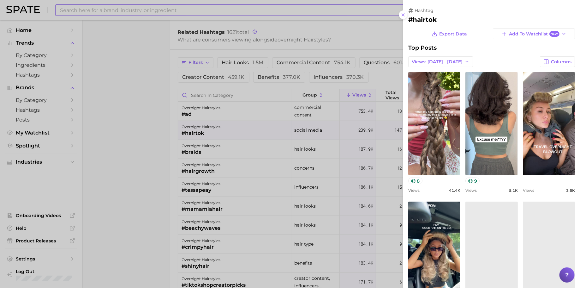
scroll to position [0, 0]
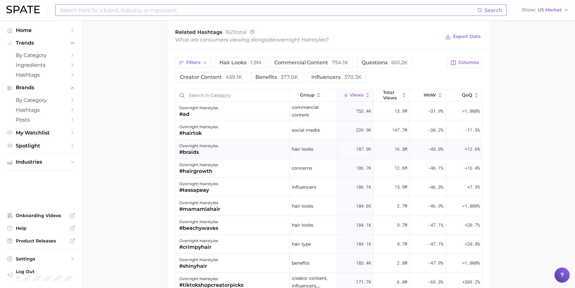
click at [236, 149] on div "overnight hairstyles #braids" at bounding box center [232, 149] width 114 height 19
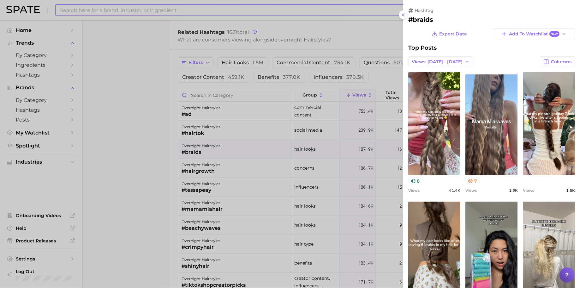
click at [236, 149] on div at bounding box center [290, 144] width 580 height 288
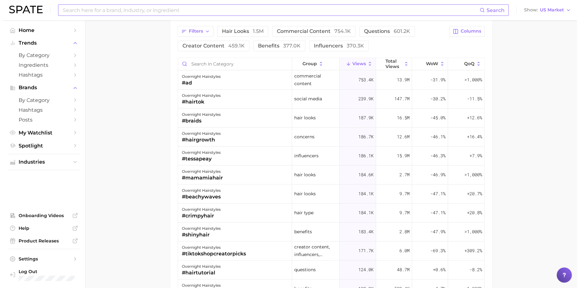
scroll to position [673, 0]
click at [255, 205] on div "overnight hairstyles #crimpyhair" at bounding box center [232, 212] width 114 height 19
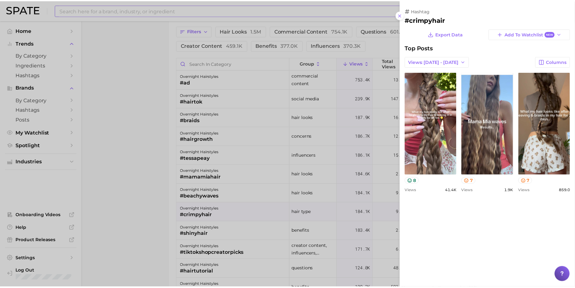
scroll to position [0, 0]
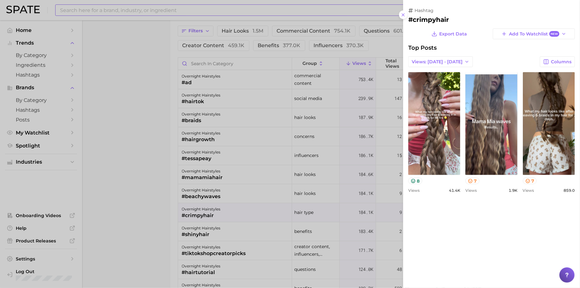
click at [255, 205] on div at bounding box center [290, 144] width 580 height 288
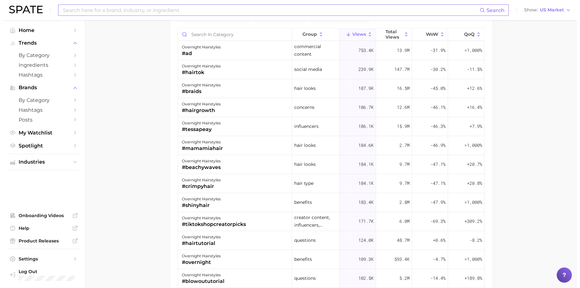
scroll to position [702, 0]
click at [211, 103] on div "overnight hairstyles" at bounding box center [198, 104] width 39 height 8
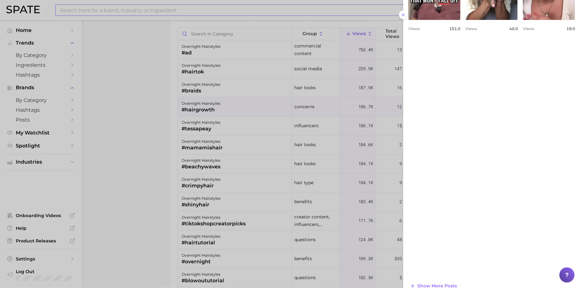
scroll to position [423, 0]
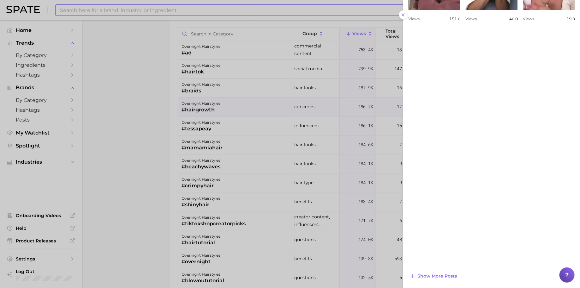
click at [246, 151] on div at bounding box center [290, 144] width 580 height 288
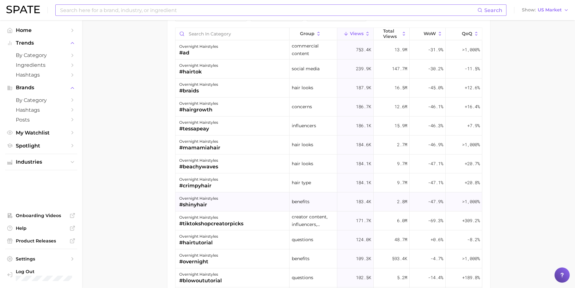
click at [240, 202] on div "overnight hairstyles #shinyhair" at bounding box center [232, 201] width 114 height 19
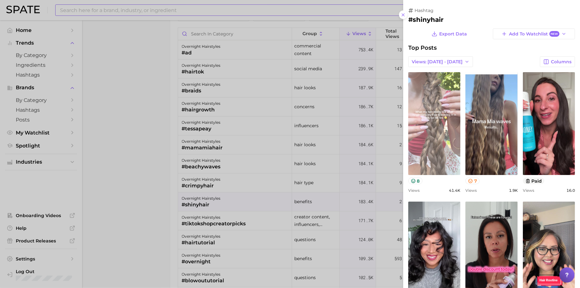
scroll to position [0, 0]
click at [458, 149] on link "view post on TikTok" at bounding box center [435, 123] width 52 height 103
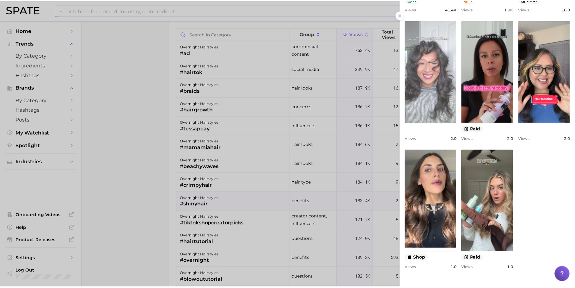
scroll to position [122, 0]
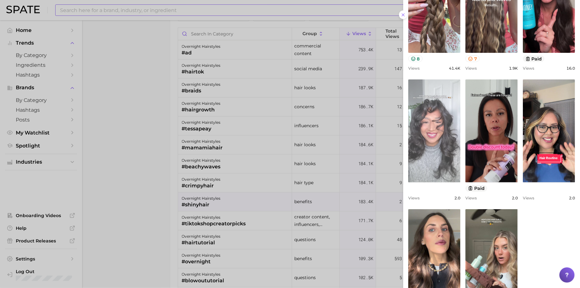
click at [461, 137] on link "view post on TikTok" at bounding box center [435, 130] width 52 height 103
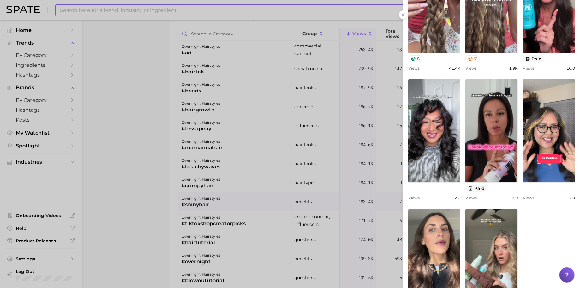
click at [153, 144] on div at bounding box center [290, 144] width 580 height 288
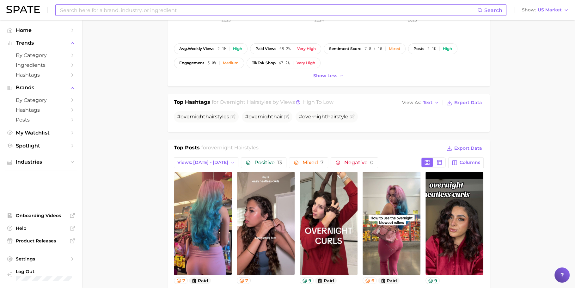
scroll to position [145, 0]
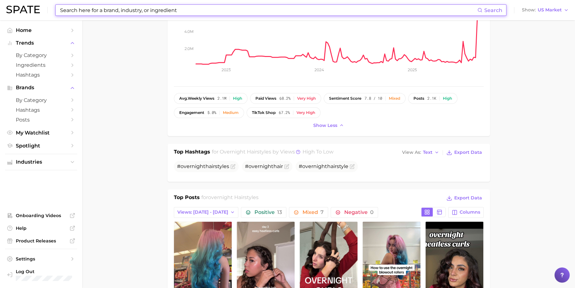
click at [169, 11] on input at bounding box center [268, 10] width 418 height 11
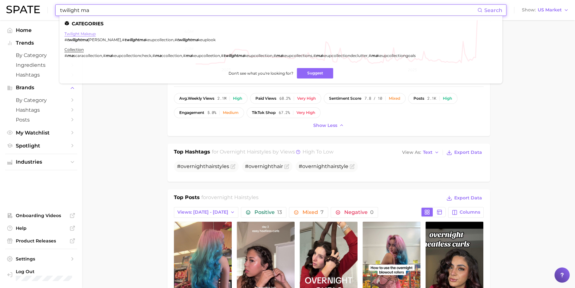
type input "twilight ma"
click at [84, 36] on link "twilight makeup" at bounding box center [79, 33] width 31 height 5
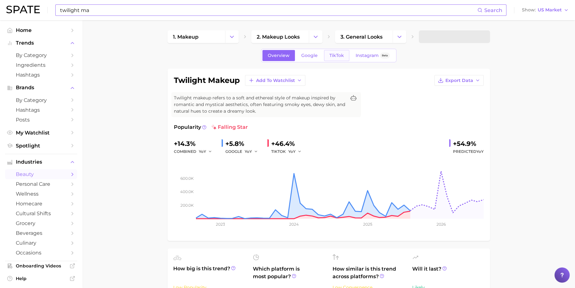
click at [339, 58] on span "TikTok" at bounding box center [336, 55] width 15 height 5
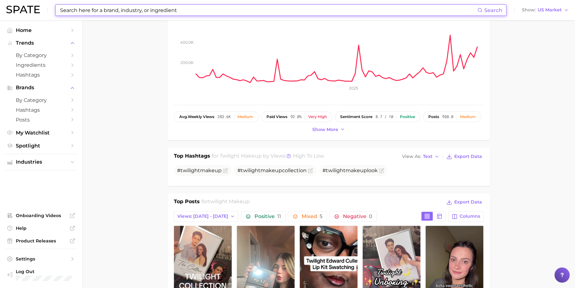
scroll to position [116, 0]
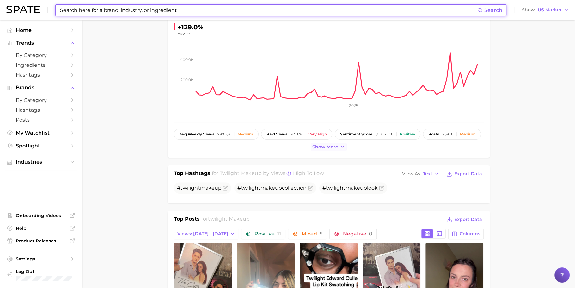
click at [312, 145] on span "Show more" at bounding box center [325, 146] width 26 height 5
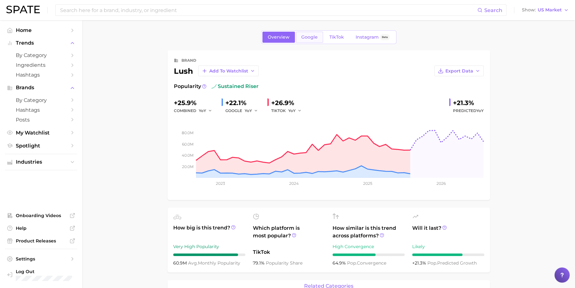
click at [306, 36] on span "Google" at bounding box center [309, 36] width 16 height 5
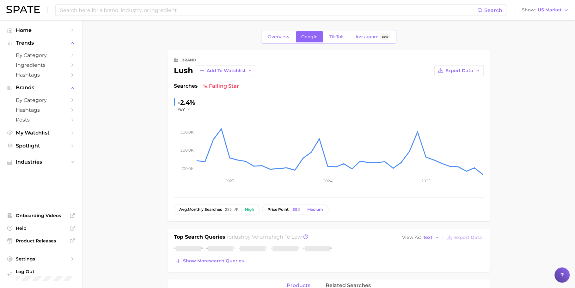
scroll to position [53, 0]
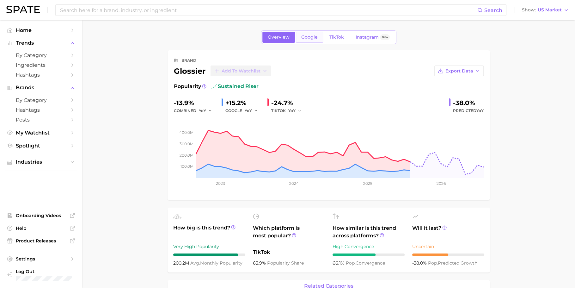
click at [311, 37] on span "Google" at bounding box center [309, 36] width 16 height 5
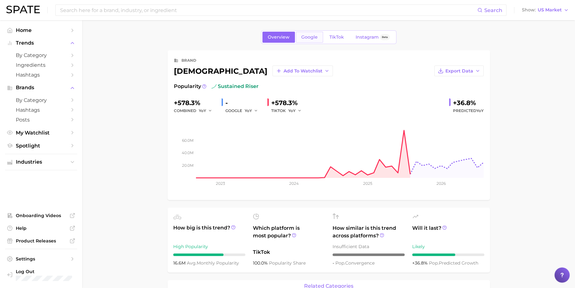
click at [302, 40] on link "Google" at bounding box center [309, 37] width 27 height 11
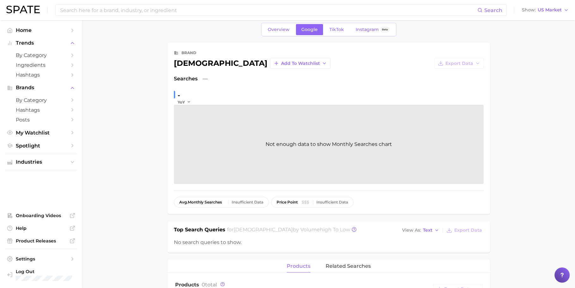
scroll to position [47, 0]
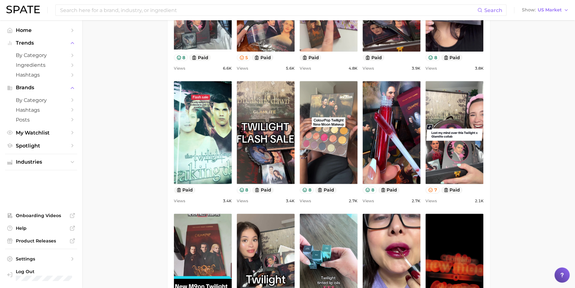
scroll to position [556, 0]
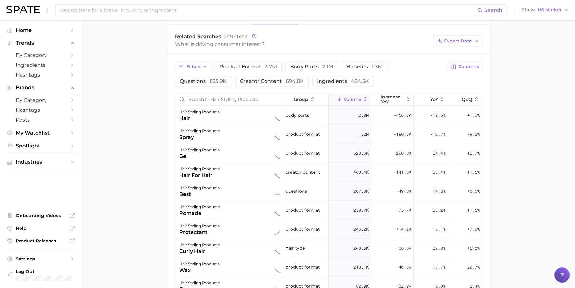
scroll to position [329, 0]
